Goal: Task Accomplishment & Management: Complete application form

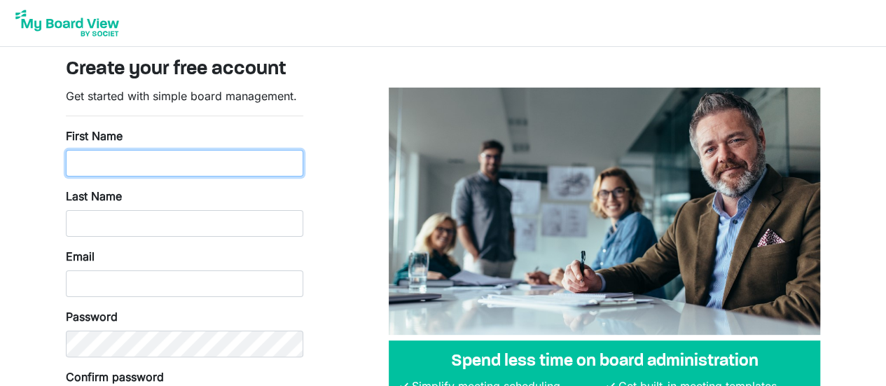
click at [106, 164] on input "First Name" at bounding box center [185, 163] width 238 height 27
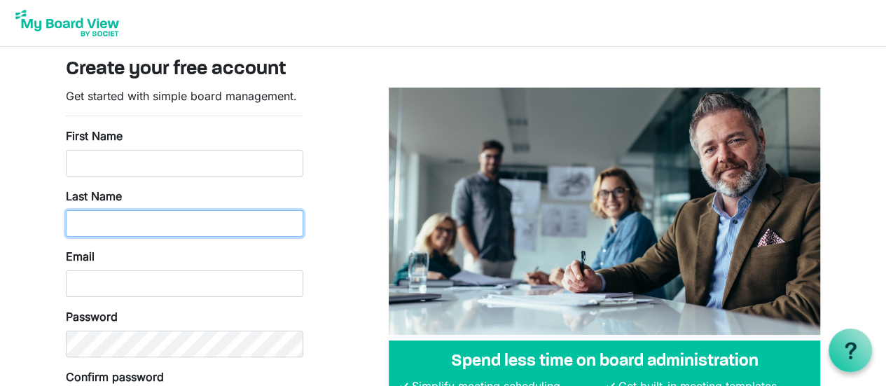
type input "Collins-Ihrke"
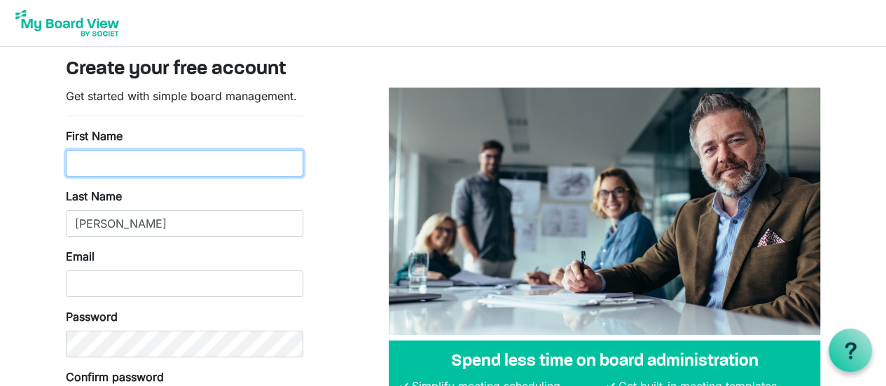
click at [129, 170] on input "First Name" at bounding box center [185, 163] width 238 height 27
type input "Katie"
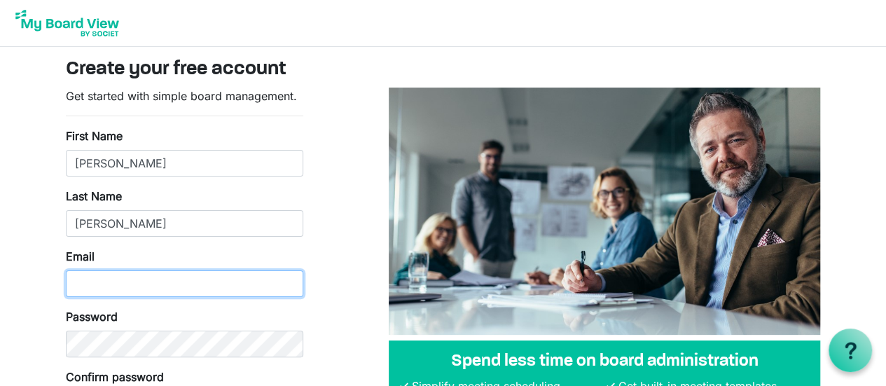
click at [124, 294] on input "Email" at bounding box center [185, 283] width 238 height 27
type input "kcollinsihrke@archoward.org"
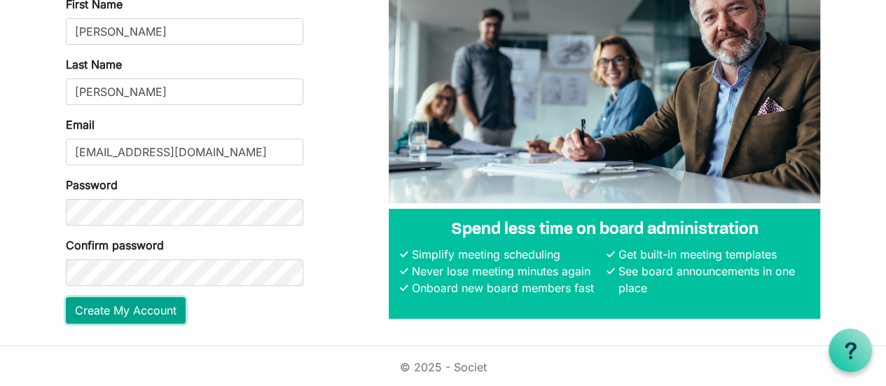
click at [130, 303] on button "Create My Account" at bounding box center [126, 310] width 120 height 27
click at [113, 312] on button "Create My Account" at bounding box center [126, 310] width 120 height 27
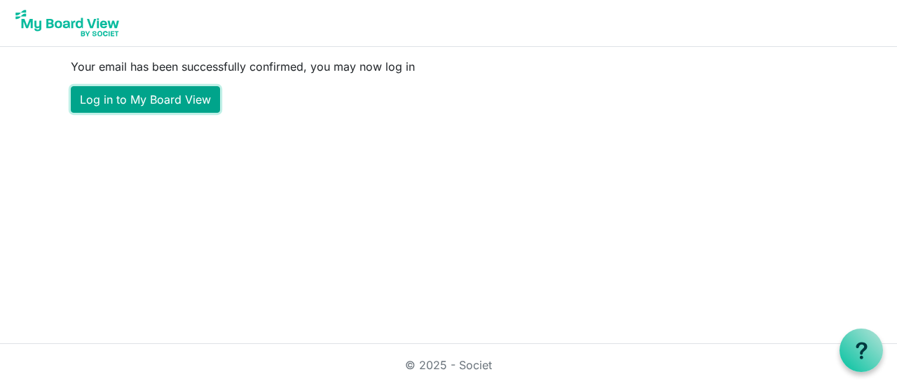
click at [136, 99] on link "Log in to My Board View" at bounding box center [145, 99] width 149 height 27
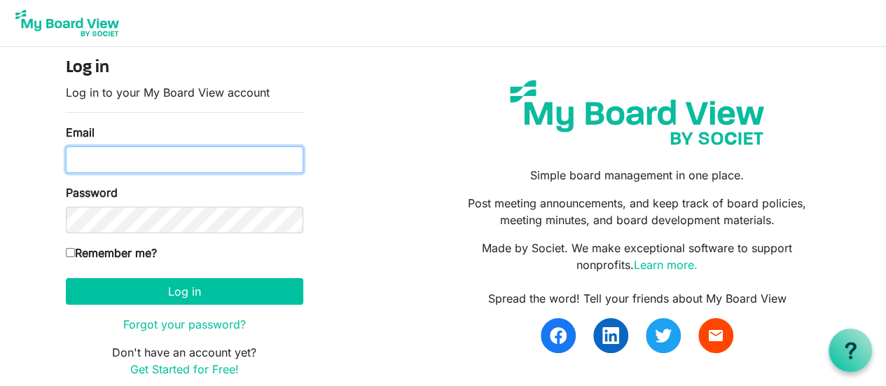
click at [197, 146] on input "Email" at bounding box center [185, 159] width 238 height 27
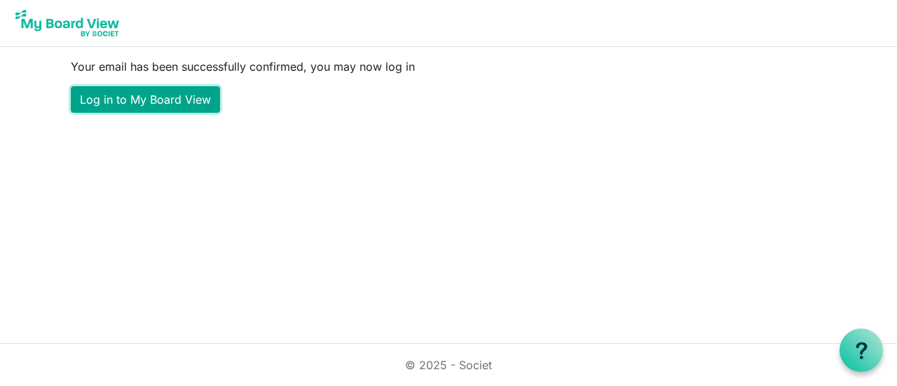
click at [124, 95] on link "Log in to My Board View" at bounding box center [145, 99] width 149 height 27
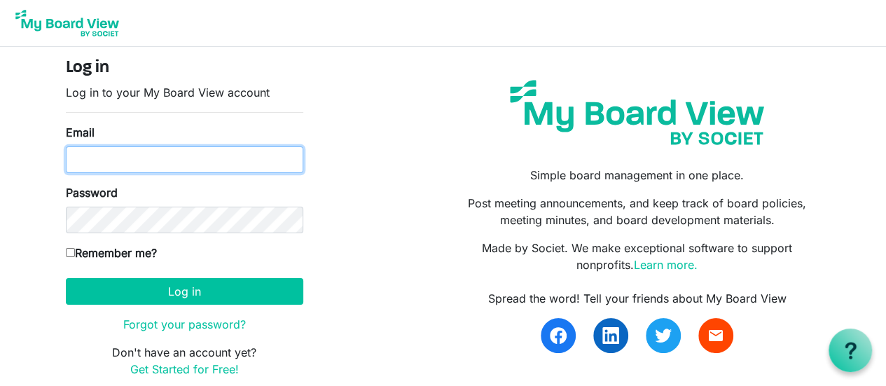
click at [106, 164] on input "Email" at bounding box center [185, 159] width 238 height 27
type input "kcollinsihrke@archoward.org"
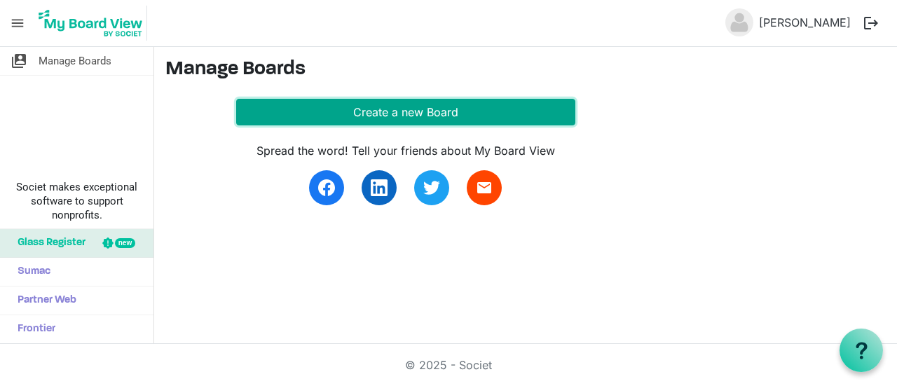
click at [364, 111] on button "Create a new Board" at bounding box center [405, 112] width 339 height 27
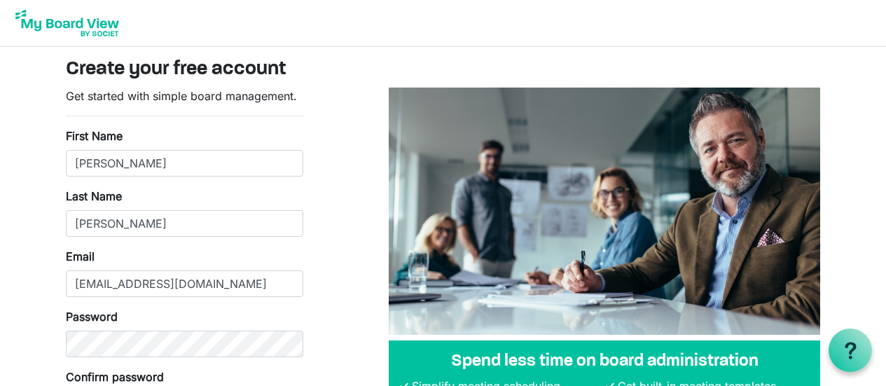
scroll to position [132, 0]
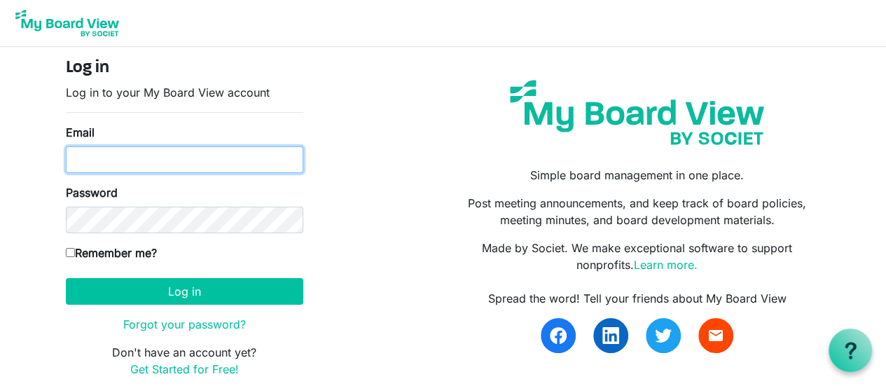
click at [115, 156] on input "Email" at bounding box center [185, 159] width 238 height 27
type input "kcollinsihrke@archoward.org"
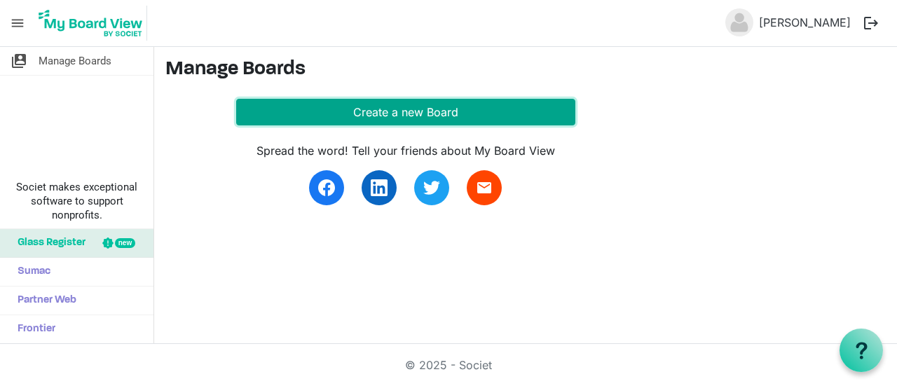
click at [348, 110] on button "Create a new Board" at bounding box center [405, 112] width 339 height 27
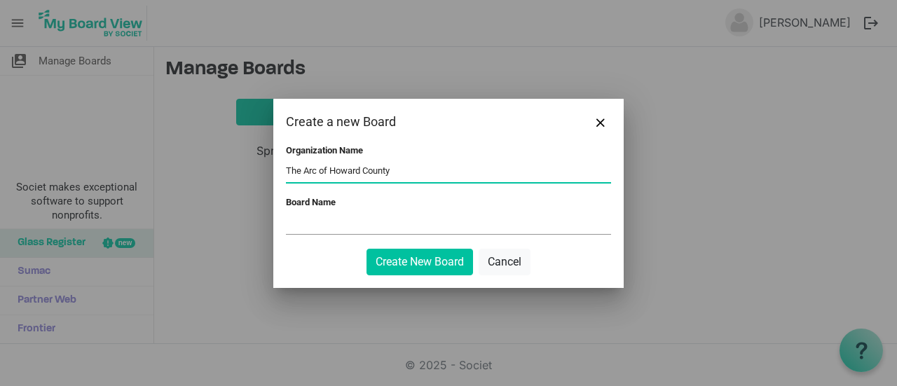
type input "The Arc of Howard County"
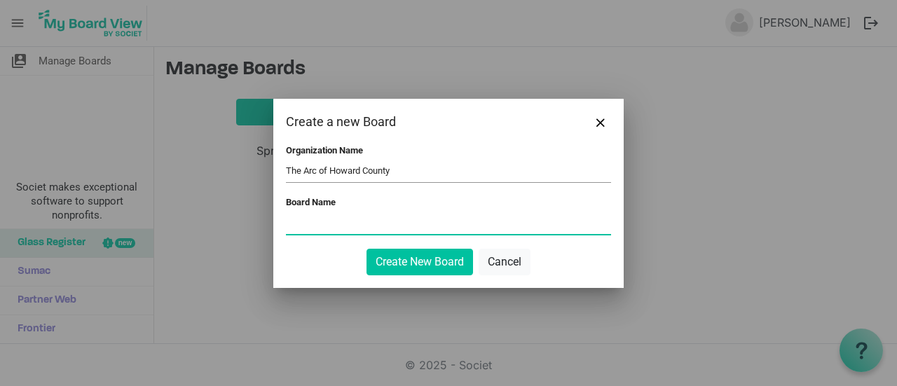
click at [326, 226] on input "Board Name" at bounding box center [448, 223] width 325 height 21
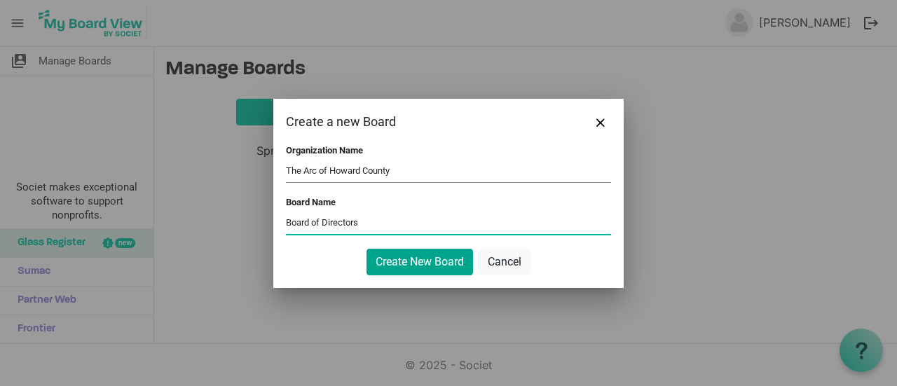
type input "Board of Directors"
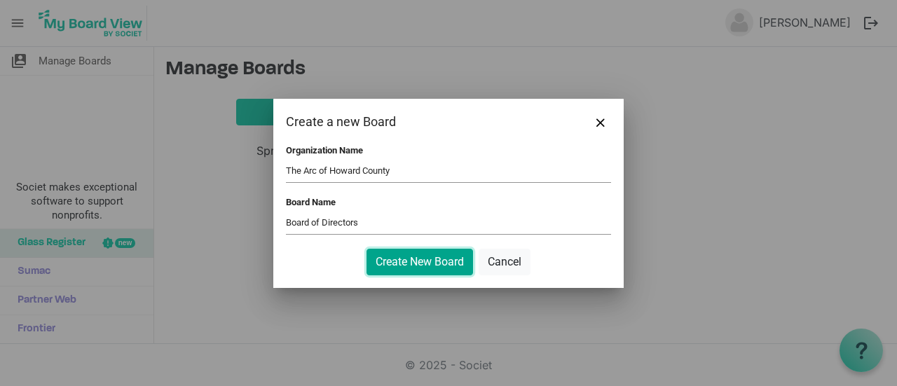
click at [444, 260] on button "Create New Board" at bounding box center [419, 262] width 106 height 27
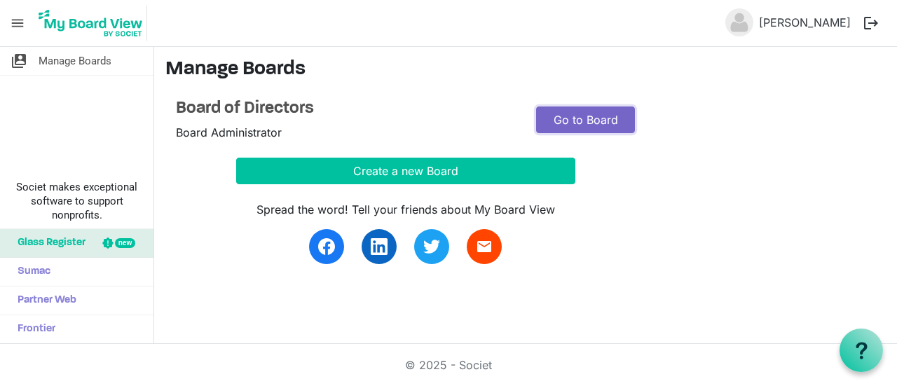
click at [586, 121] on link "Go to Board" at bounding box center [585, 119] width 99 height 27
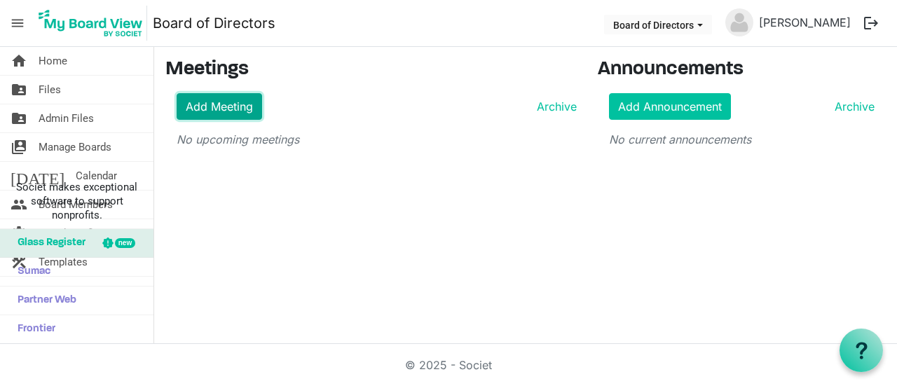
click at [216, 105] on link "Add Meeting" at bounding box center [219, 106] width 85 height 27
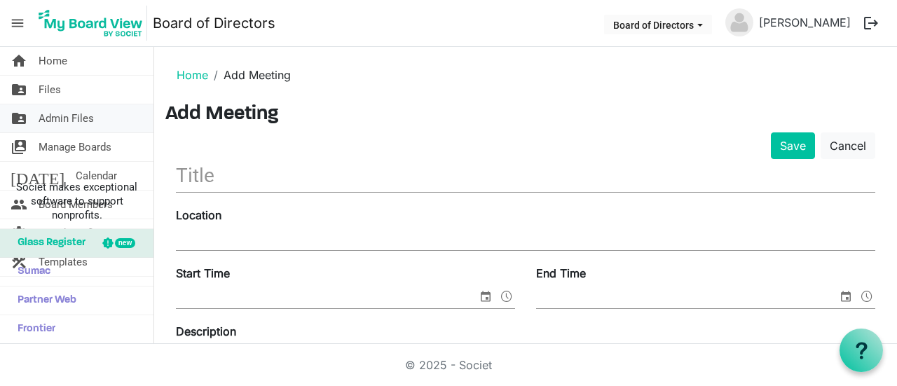
click at [83, 125] on span "Admin Files" at bounding box center [66, 118] width 55 height 28
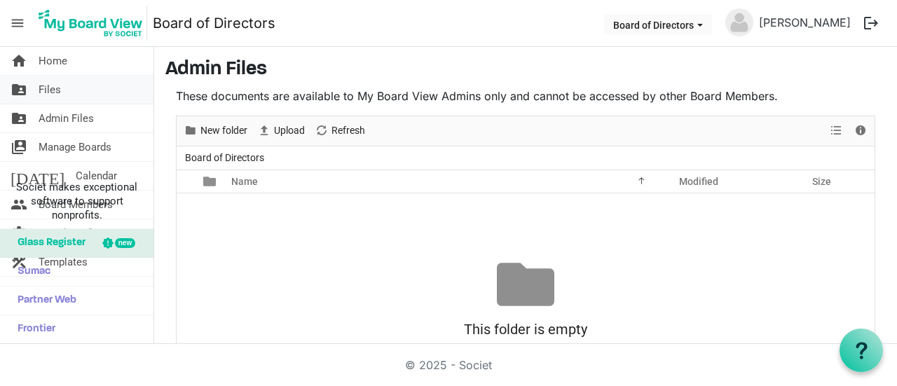
click at [67, 90] on link "folder_shared Files" at bounding box center [76, 90] width 153 height 28
